Goal: Use online tool/utility

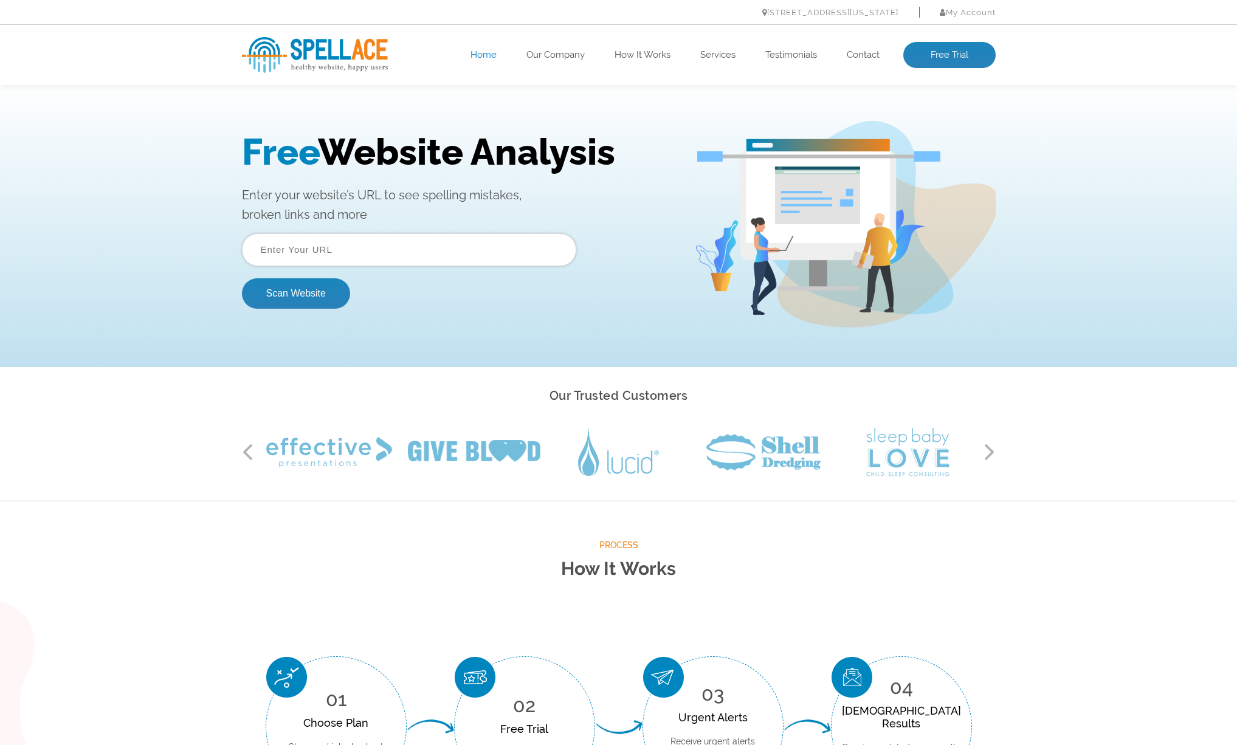
click at [372, 251] on input "text" at bounding box center [409, 249] width 334 height 33
click at [375, 252] on input "[DOMAIN_NAME]" at bounding box center [409, 249] width 334 height 33
paste input "[URL][DOMAIN_NAME]"
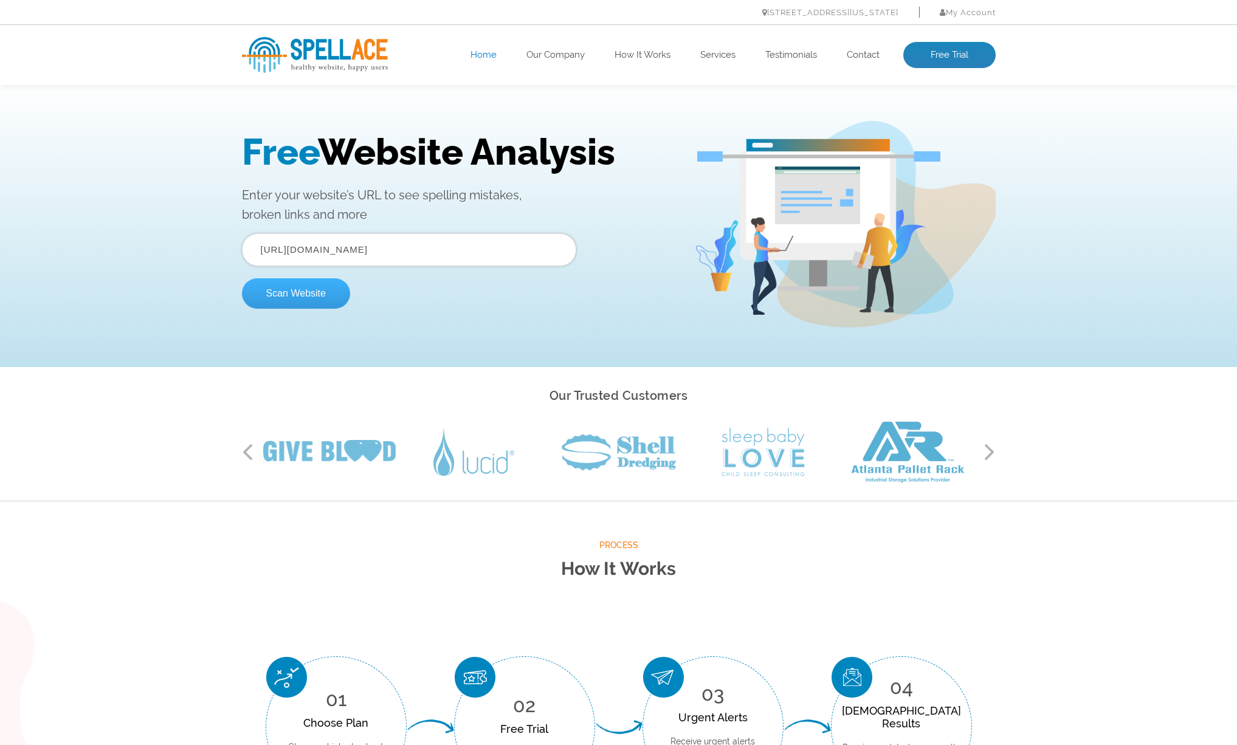
type input "https://www.risknow.com/en/home"
click at [316, 280] on button "Scan Website" at bounding box center [296, 293] width 108 height 30
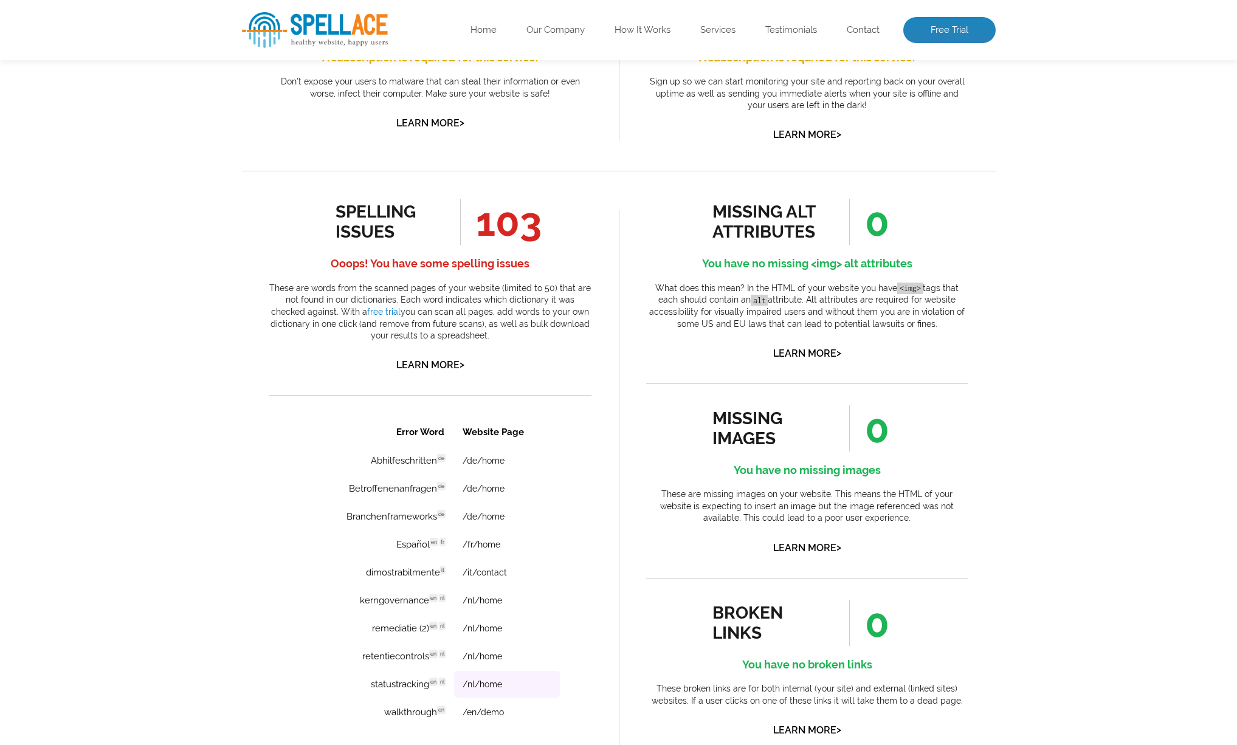
scroll to position [730, 0]
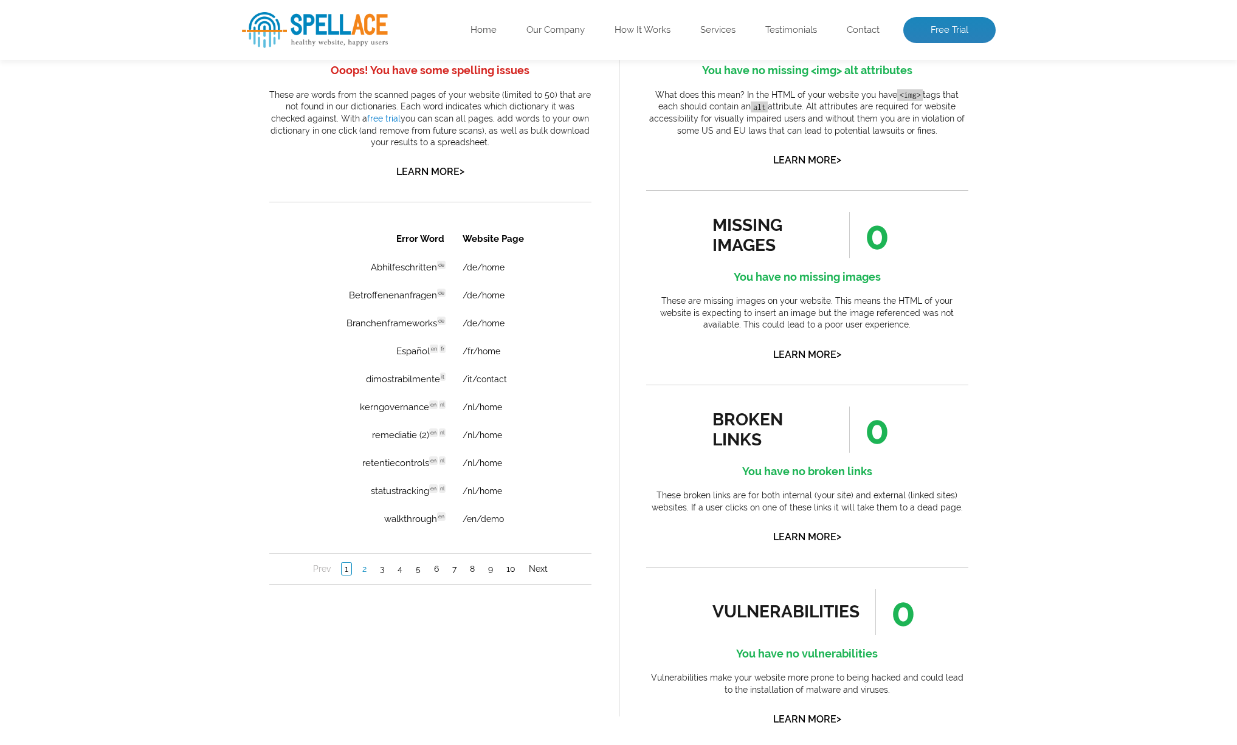
click at [361, 575] on link "2" at bounding box center [364, 569] width 10 height 12
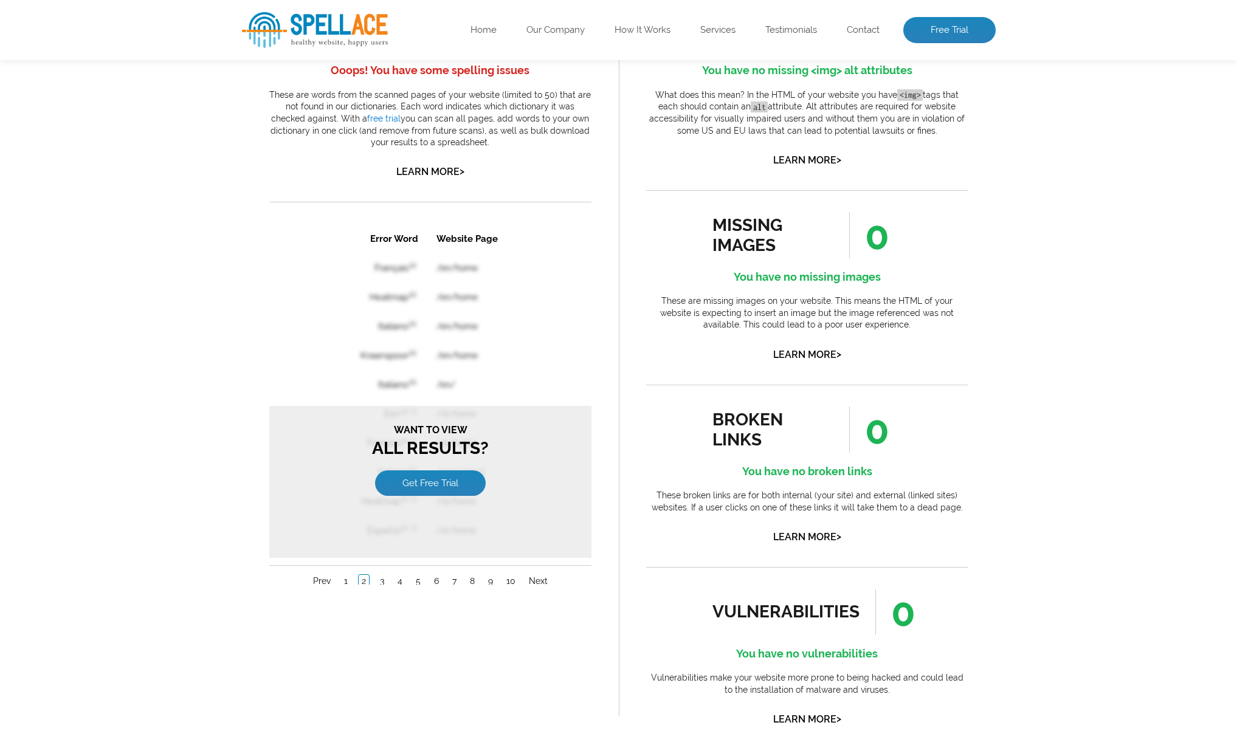
scroll to position [0, 0]
